Goal: Information Seeking & Learning: Learn about a topic

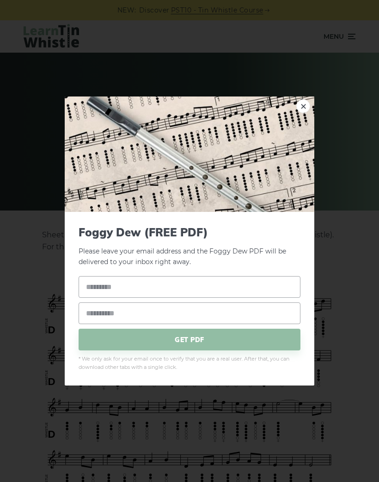
click at [300, 121] on img at bounding box center [189, 154] width 249 height 115
click at [309, 102] on img at bounding box center [189, 154] width 249 height 115
click at [300, 99] on link "×" at bounding box center [303, 106] width 14 height 14
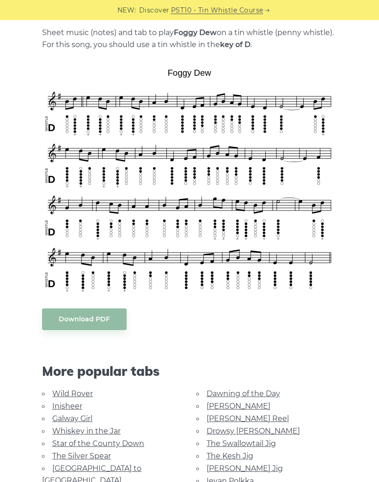
scroll to position [242, 0]
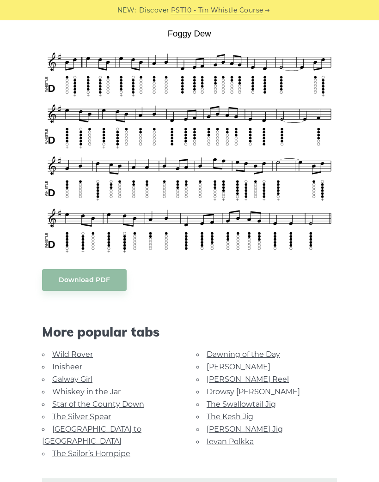
click at [239, 417] on link "The Kesh Jig" at bounding box center [229, 416] width 47 height 9
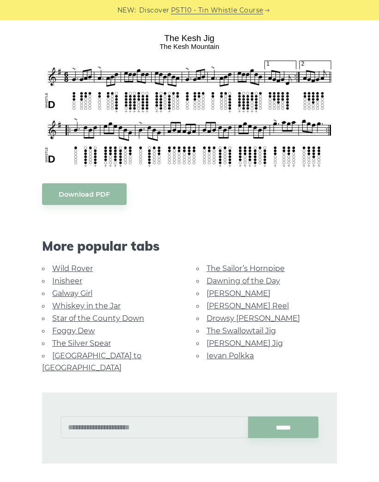
scroll to position [249, 0]
click at [85, 292] on link "Galway Girl" at bounding box center [72, 293] width 40 height 9
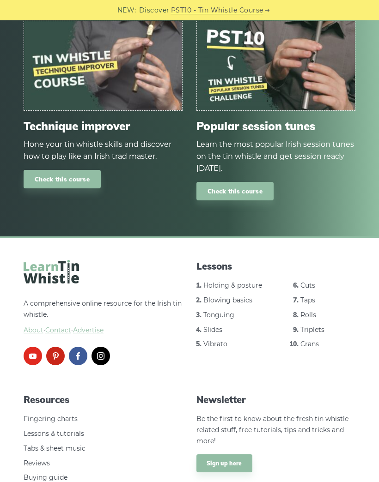
scroll to position [1133, 0]
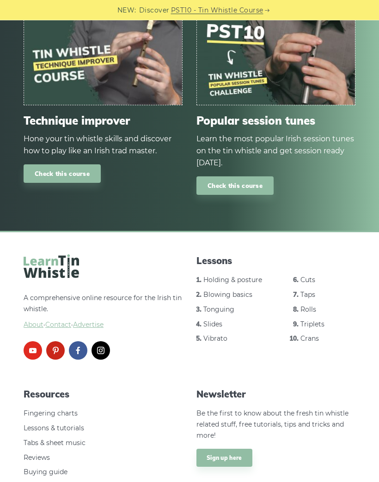
click at [249, 255] on div "Lessons Holding & posture Blowing basics Tonguing Slides Vibrato Cuts Taps Roll…" at bounding box center [275, 306] width 159 height 102
click at [238, 276] on link "Holding & posture" at bounding box center [232, 280] width 59 height 8
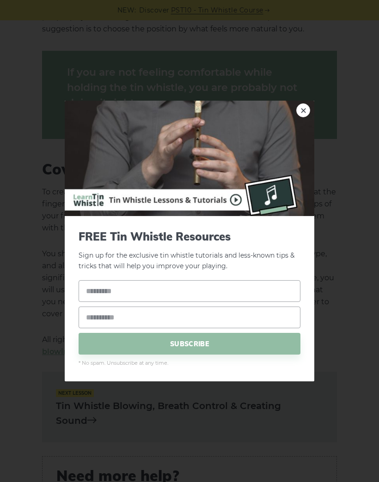
scroll to position [942, 0]
click at [295, 133] on img at bounding box center [189, 158] width 249 height 115
click at [299, 118] on div "× FREE Tin Whistle Resources Sign up for the exclusive tin whistle tutorials an…" at bounding box center [189, 241] width 379 height 482
click at [303, 117] on link "×" at bounding box center [303, 110] width 14 height 14
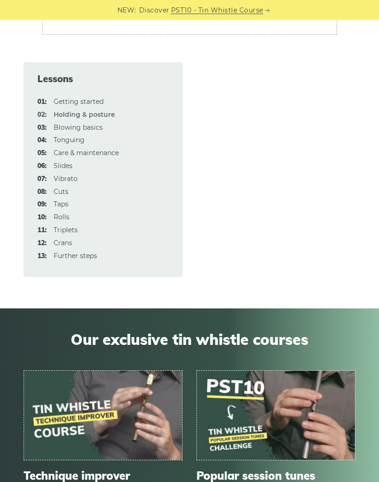
scroll to position [2801, 0]
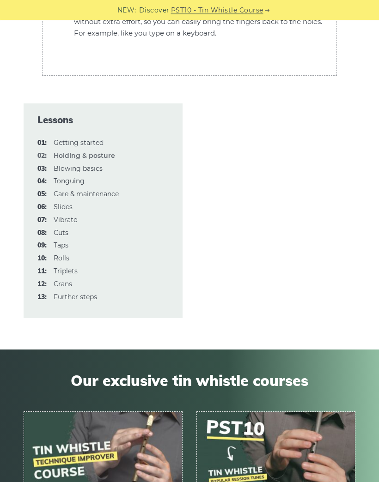
click at [67, 165] on link "03: Blowing basics" at bounding box center [78, 169] width 49 height 8
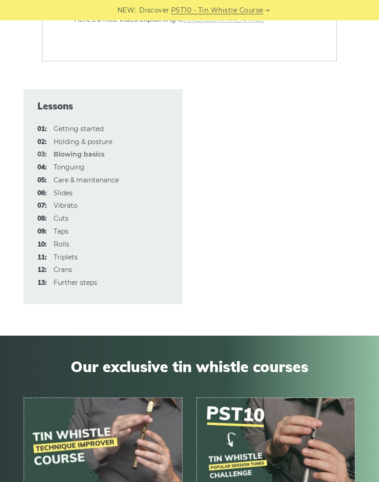
scroll to position [2820, 0]
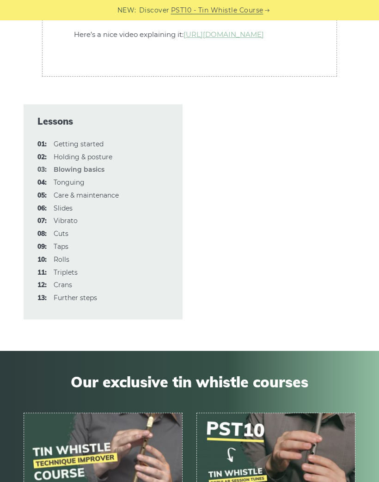
click at [61, 187] on link "04: Tonguing" at bounding box center [69, 182] width 31 height 8
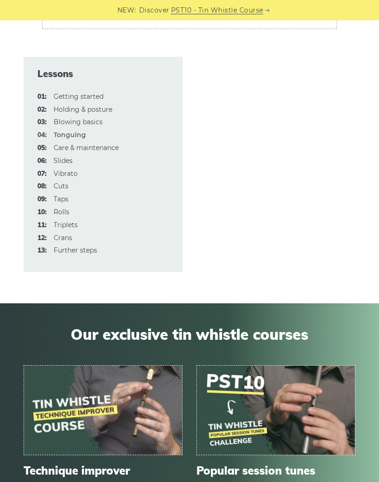
scroll to position [3343, 0]
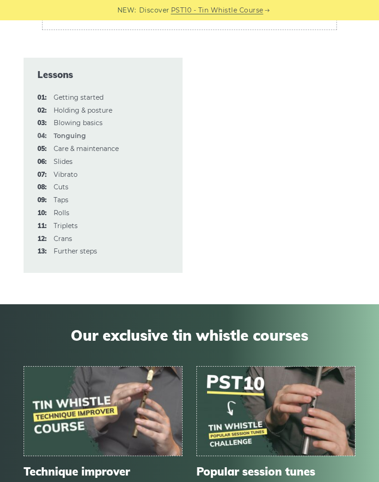
click at [66, 158] on link "06: Slides" at bounding box center [63, 162] width 19 height 8
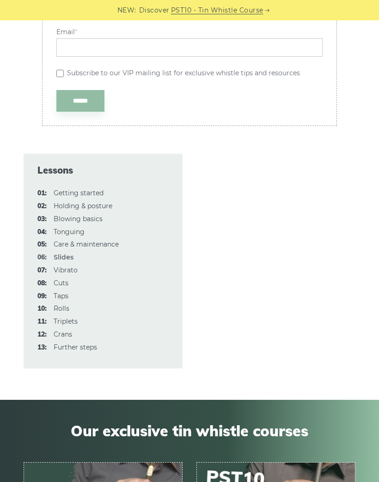
scroll to position [2255, 0]
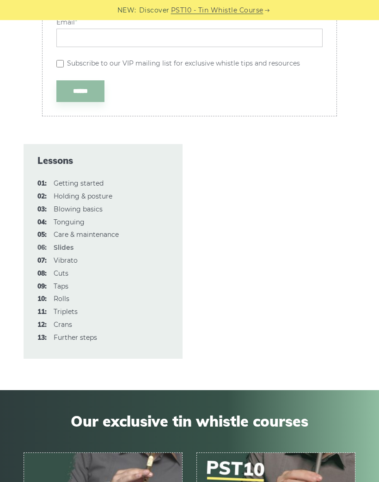
click at [68, 270] on link "08: Cuts" at bounding box center [61, 274] width 15 height 8
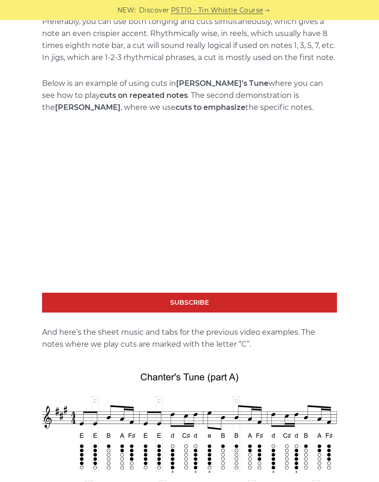
scroll to position [1304, 0]
